Goal: Information Seeking & Learning: Learn about a topic

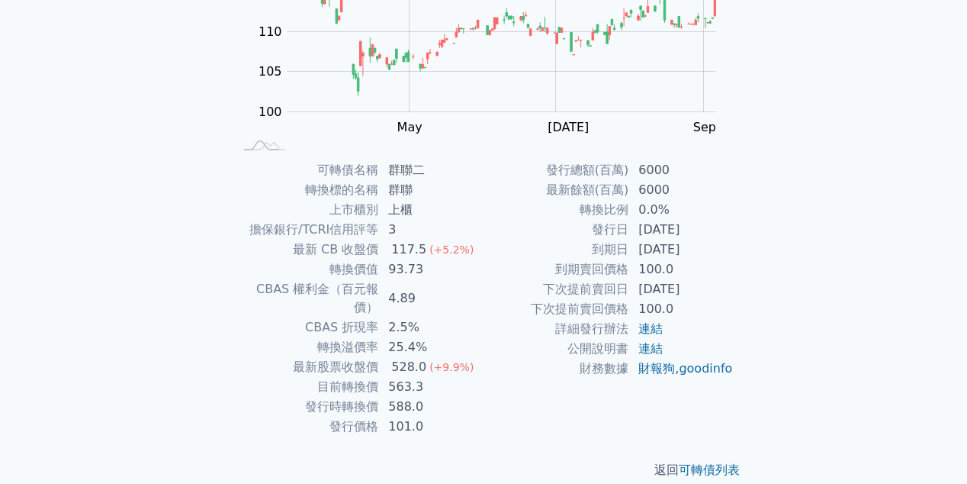
scroll to position [223, 0]
drag, startPoint x: 395, startPoint y: 271, endPoint x: 418, endPoint y: 269, distance: 22.9
click at [418, 269] on td "93.73" at bounding box center [431, 268] width 104 height 20
drag, startPoint x: 461, startPoint y: 278, endPoint x: 452, endPoint y: 275, distance: 8.9
click at [454, 275] on tbody "可轉債名稱 群聯二 轉換標的名稱 群聯 上市櫃別 上櫃 擔保銀行/TCRI信用評等 3 最新 CB 收盤價 117.5 (+5.2%) 轉換價值 93.73 …" at bounding box center [358, 297] width 250 height 276
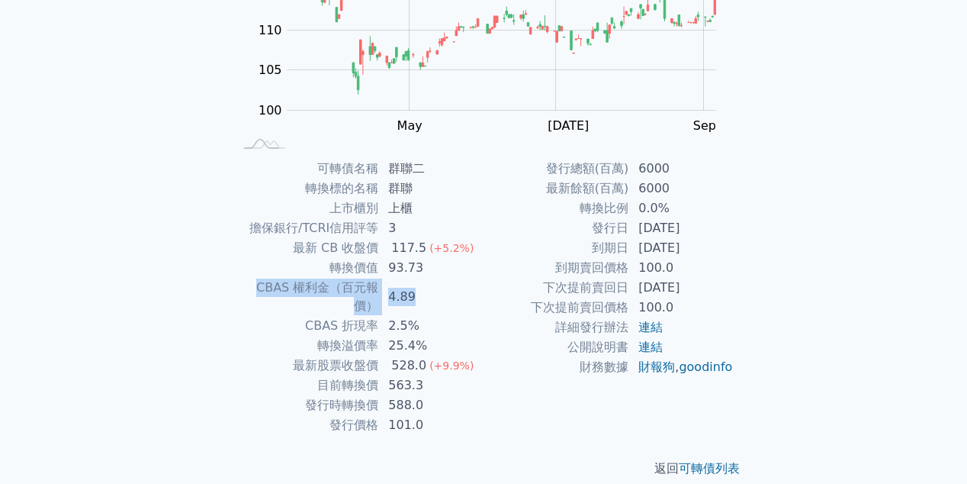
click at [441, 281] on td "4.89" at bounding box center [431, 297] width 104 height 38
drag, startPoint x: 391, startPoint y: 367, endPoint x: 435, endPoint y: 371, distance: 44.5
click at [435, 375] on td "563.3" at bounding box center [431, 385] width 104 height 20
click at [445, 375] on td "563.3" at bounding box center [431, 385] width 104 height 20
drag, startPoint x: 394, startPoint y: 389, endPoint x: 429, endPoint y: 387, distance: 35.2
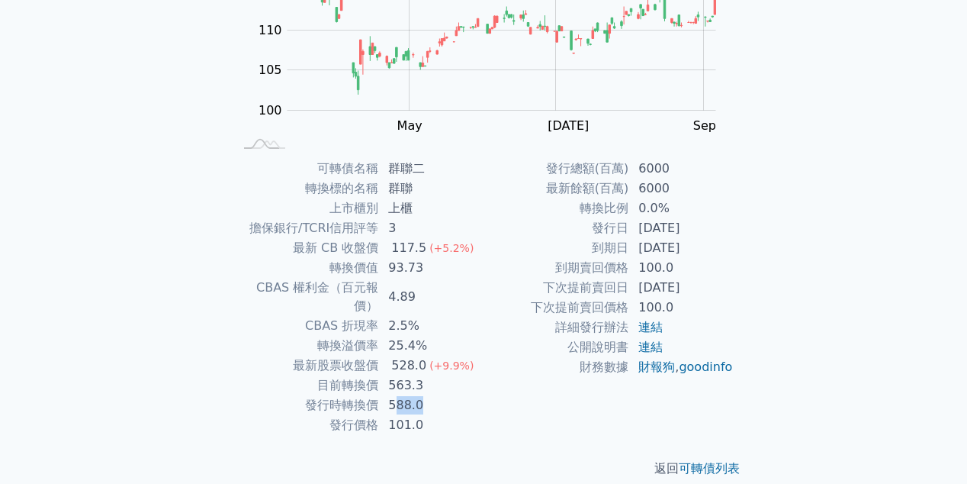
click at [429, 395] on td "588.0" at bounding box center [431, 405] width 104 height 20
click at [442, 375] on td "563.3" at bounding box center [431, 385] width 104 height 20
drag, startPoint x: 387, startPoint y: 387, endPoint x: 439, endPoint y: 393, distance: 51.4
click at [439, 395] on td "588.0" at bounding box center [431, 405] width 104 height 20
click at [458, 395] on td "588.0" at bounding box center [431, 405] width 104 height 20
